Goal: Find contact information: Find contact information

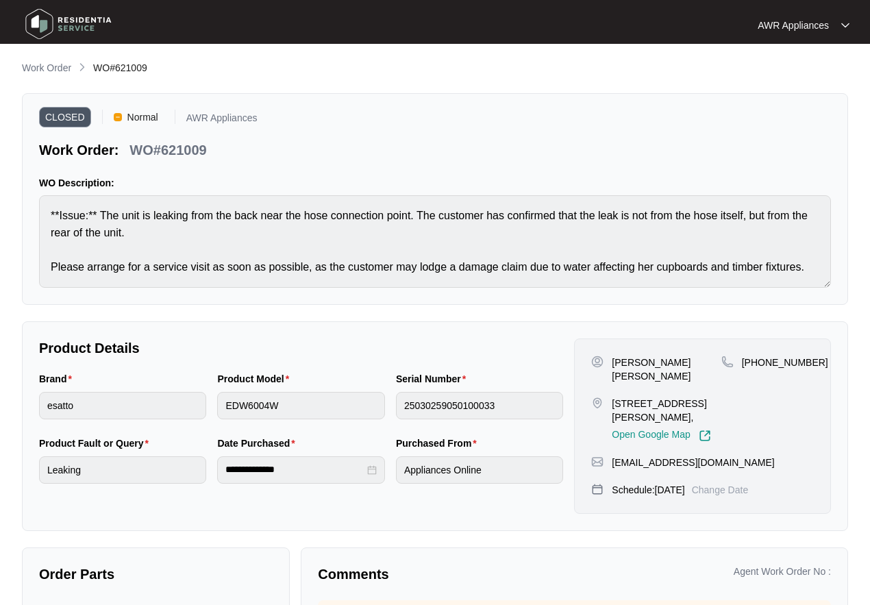
click at [47, 24] on img at bounding box center [69, 23] width 96 height 41
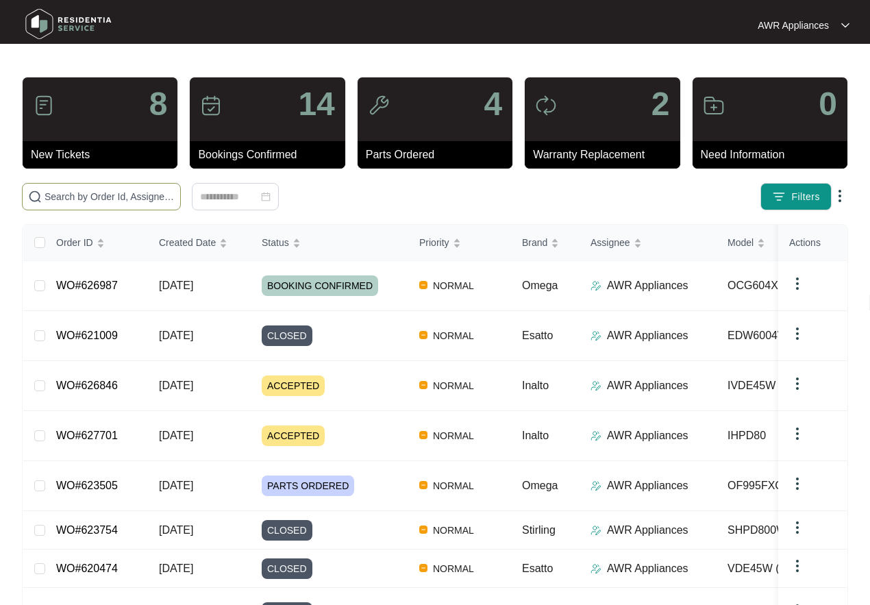
click at [101, 199] on input "text" at bounding box center [110, 196] width 130 height 15
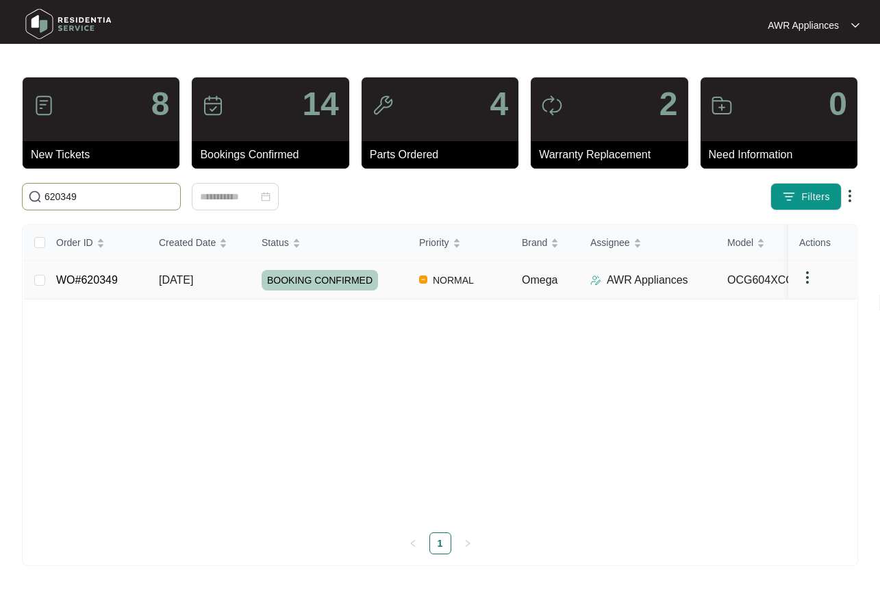
type input "620349"
click at [166, 283] on span "[DATE]" at bounding box center [176, 280] width 34 height 12
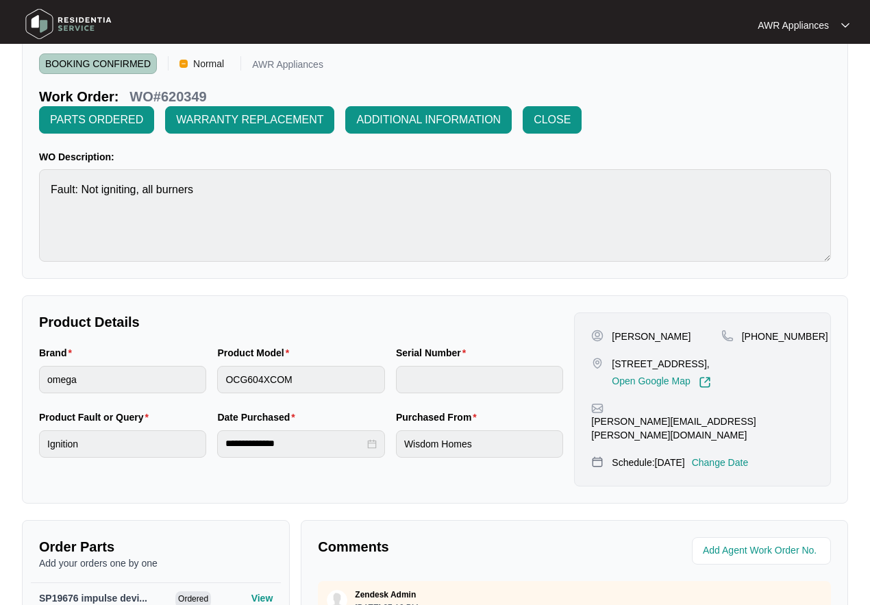
scroll to position [137, 0]
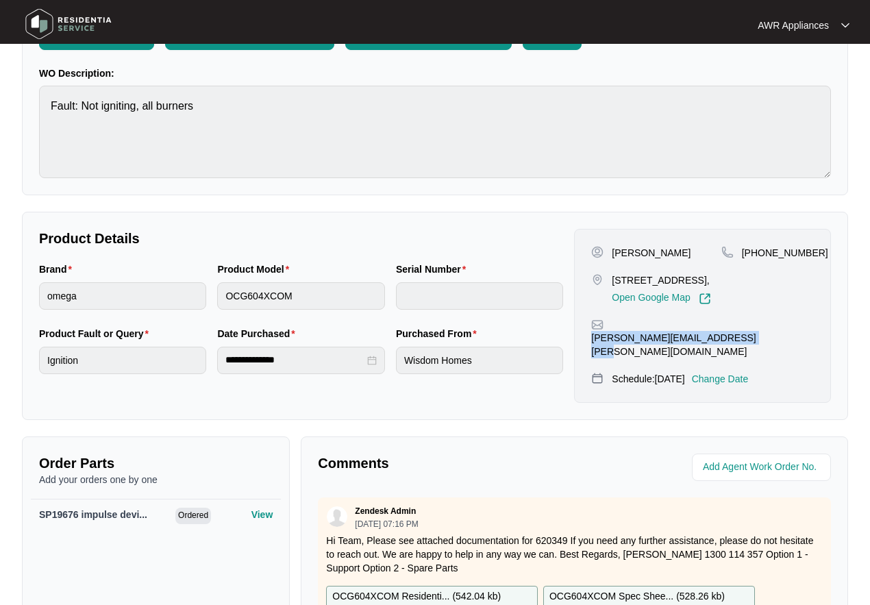
drag, startPoint x: 609, startPoint y: 338, endPoint x: 788, endPoint y: 334, distance: 178.8
click at [788, 334] on div "[PERSON_NAME][EMAIL_ADDRESS][PERSON_NAME][DOMAIN_NAME]" at bounding box center [702, 338] width 223 height 40
copy p "[PERSON_NAME][EMAIL_ADDRESS][PERSON_NAME][DOMAIN_NAME]"
drag, startPoint x: 761, startPoint y: 253, endPoint x: 813, endPoint y: 249, distance: 51.5
click at [813, 249] on div "[PHONE_NUMBER]" at bounding box center [767, 253] width 92 height 14
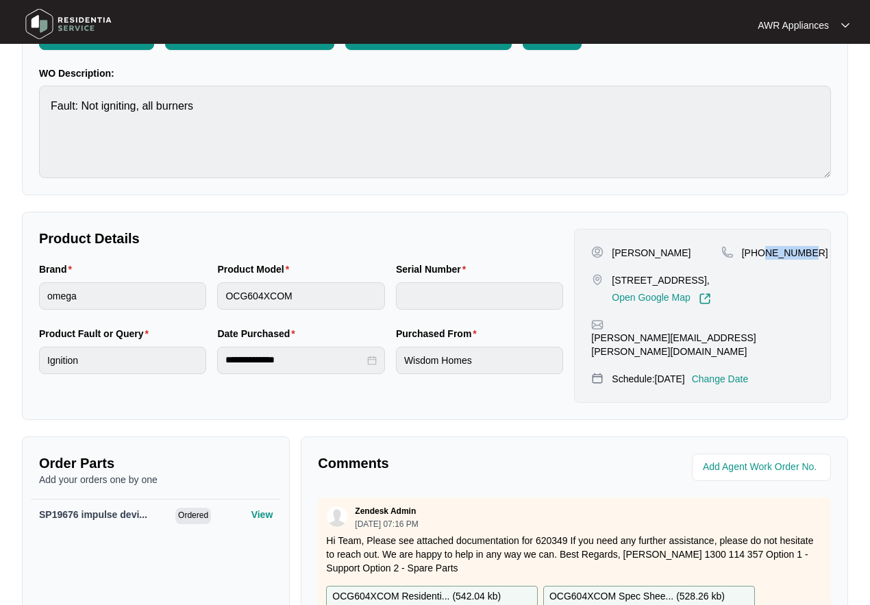
copy p "85435418"
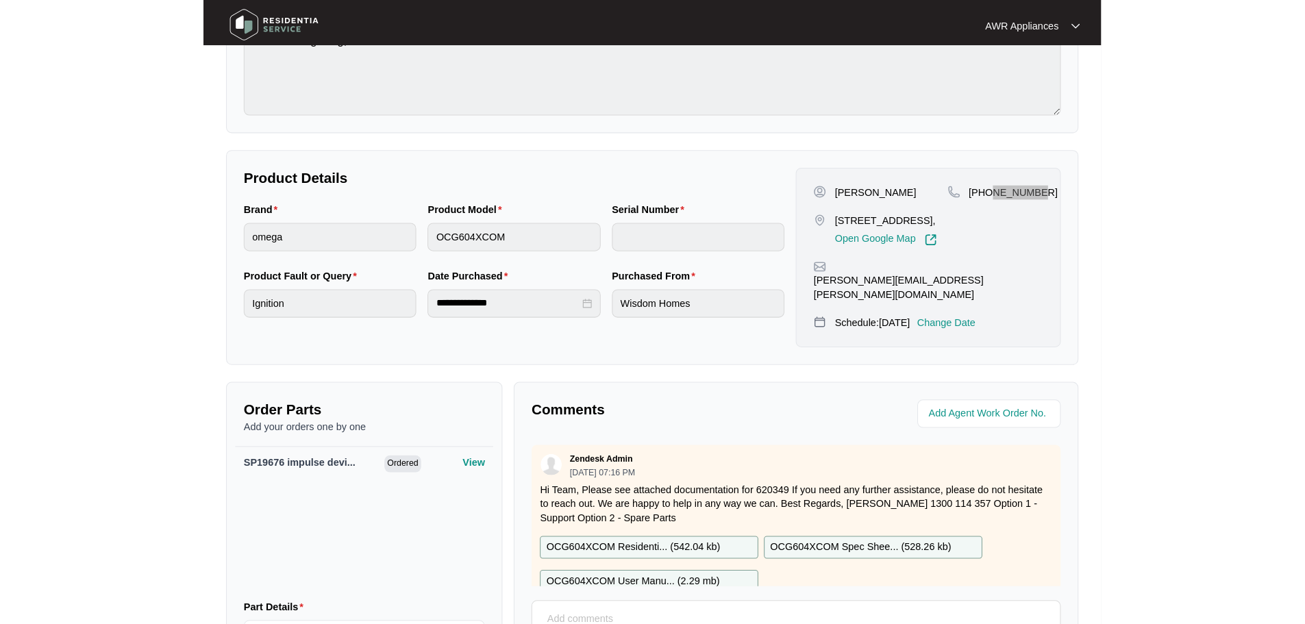
scroll to position [205, 0]
